Goal: Information Seeking & Learning: Learn about a topic

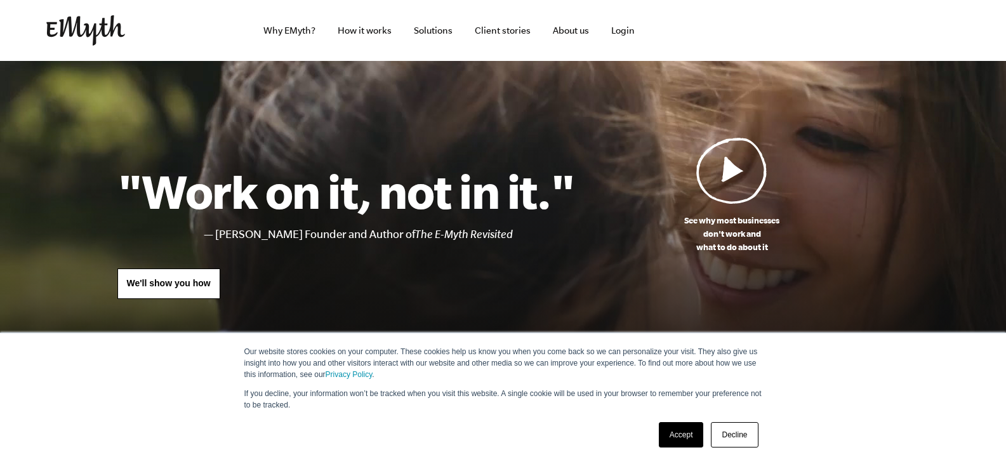
click at [587, 168] on link "See why most businesses don't work and what to do about it" at bounding box center [732, 195] width 314 height 117
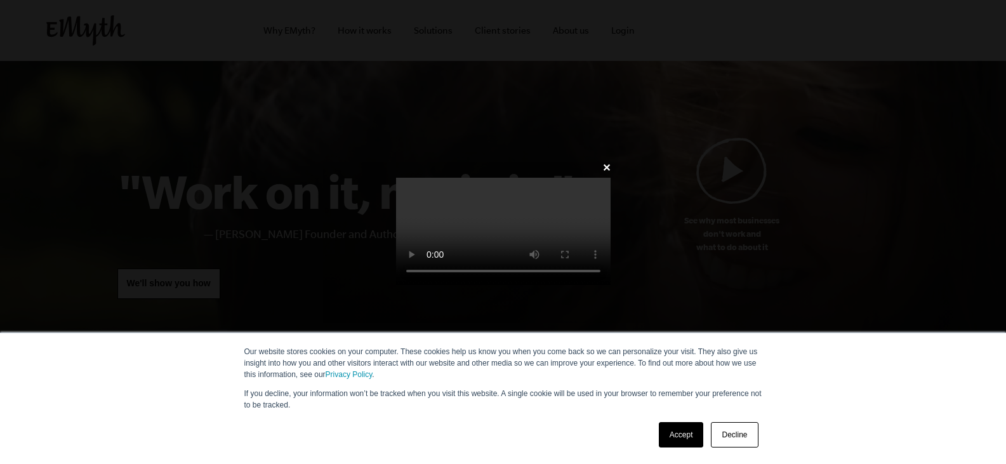
click at [733, 436] on link "Decline" at bounding box center [734, 434] width 47 height 25
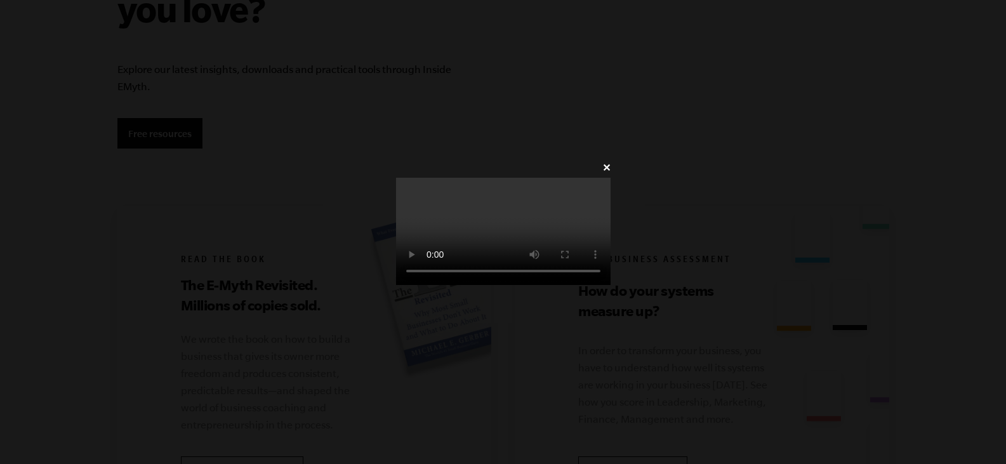
scroll to position [2242, 0]
